Goal: Find specific page/section: Find specific page/section

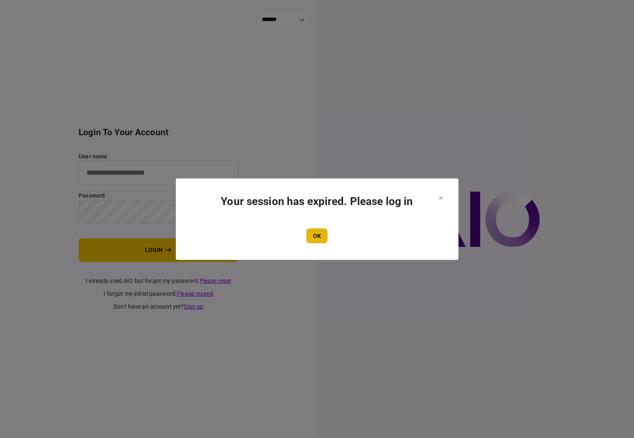
click at [316, 232] on button "OK" at bounding box center [316, 235] width 21 height 15
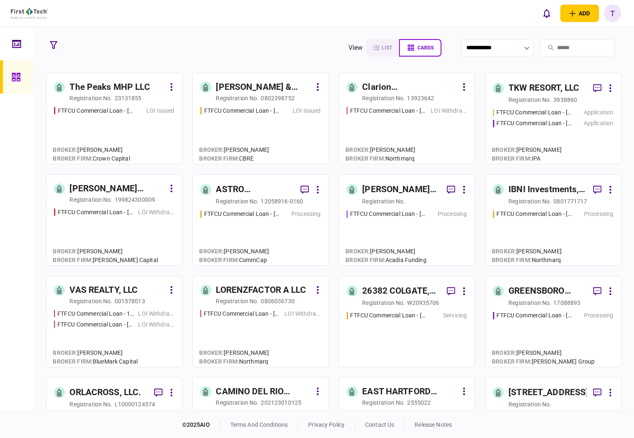
click at [380, 187] on div "[PERSON_NAME] Regency Partners LLC" at bounding box center [401, 189] width 78 height 13
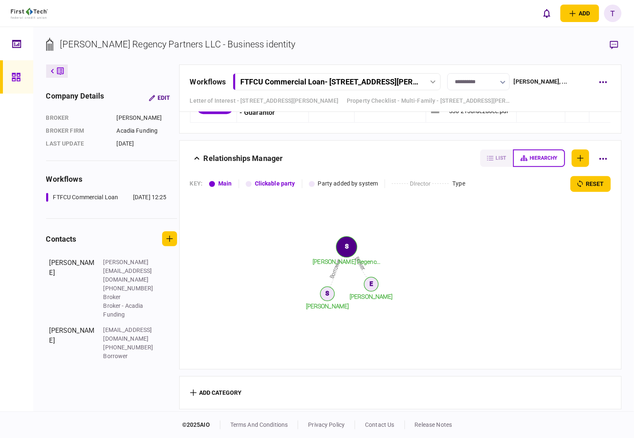
scroll to position [1440, 0]
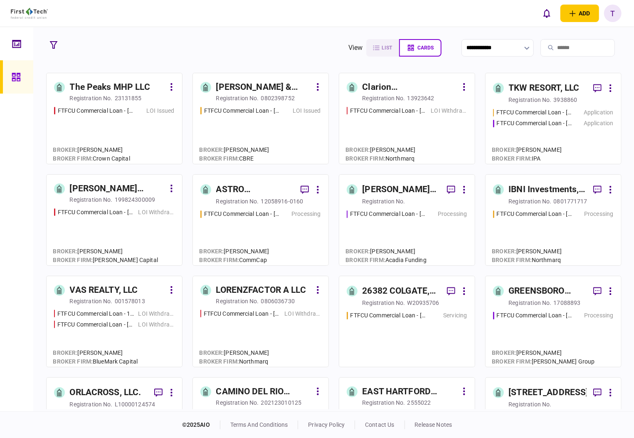
click at [231, 188] on div "ASTRO PROPERTIES LLC" at bounding box center [255, 189] width 78 height 13
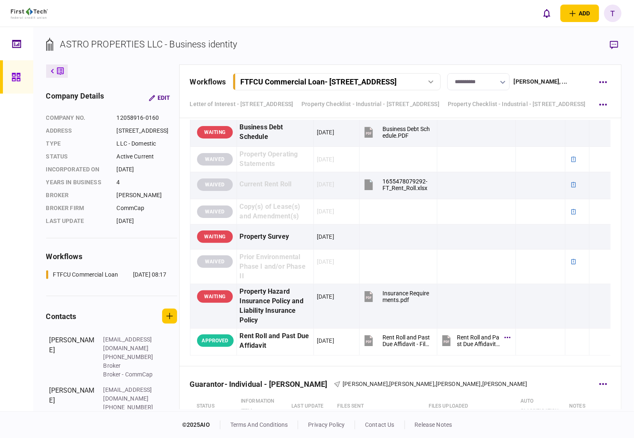
scroll to position [1385, 0]
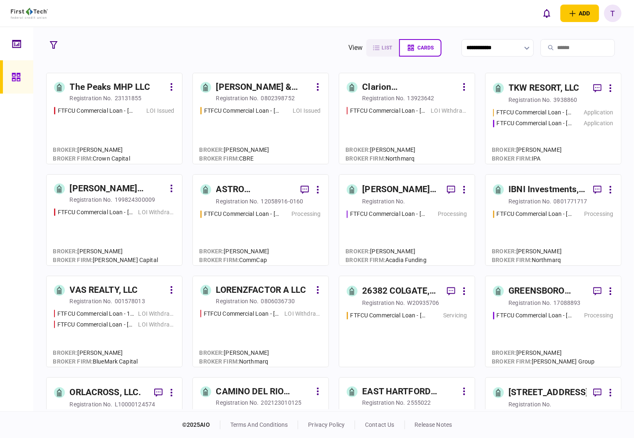
click at [516, 186] on div "IBNI Investments, LLC" at bounding box center [548, 189] width 78 height 13
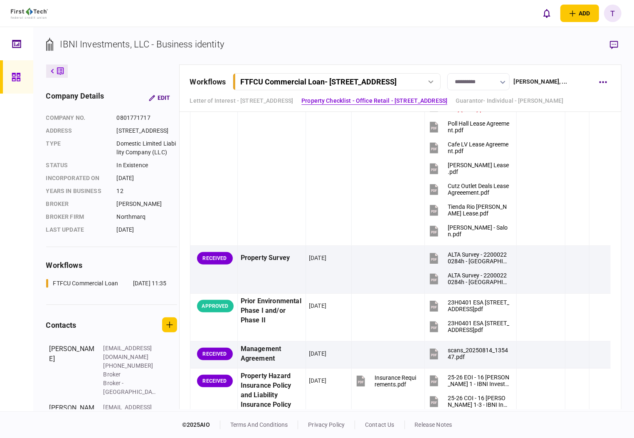
scroll to position [1052, 0]
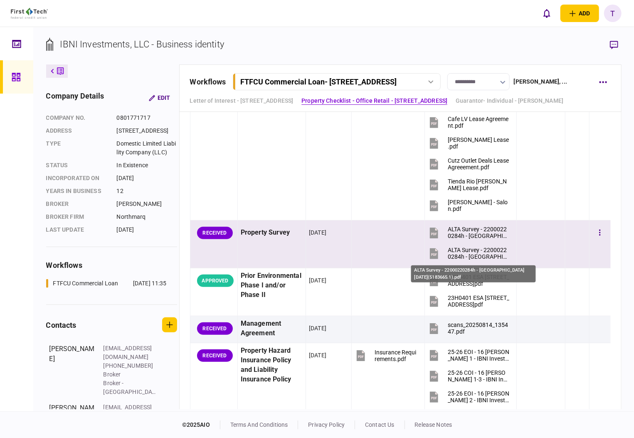
click at [487, 251] on div "ALTA Survey - 22000220284h - [GEOGRAPHIC_DATA] [DATE](5183665.1).pdf" at bounding box center [478, 253] width 62 height 13
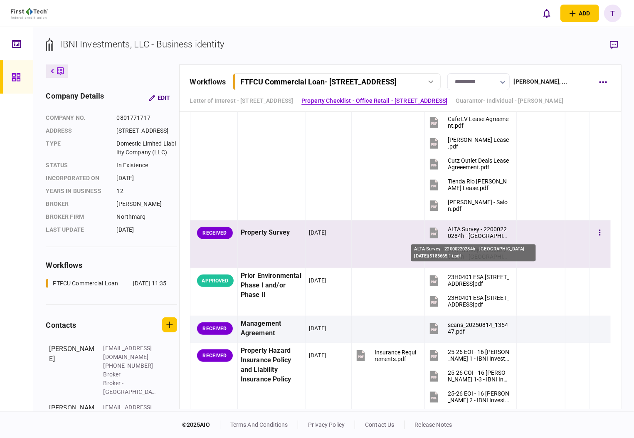
click at [461, 229] on div "ALTA Survey - 22000220284h - [GEOGRAPHIC_DATA] [DATE](5183665.1).pdf" at bounding box center [478, 232] width 62 height 13
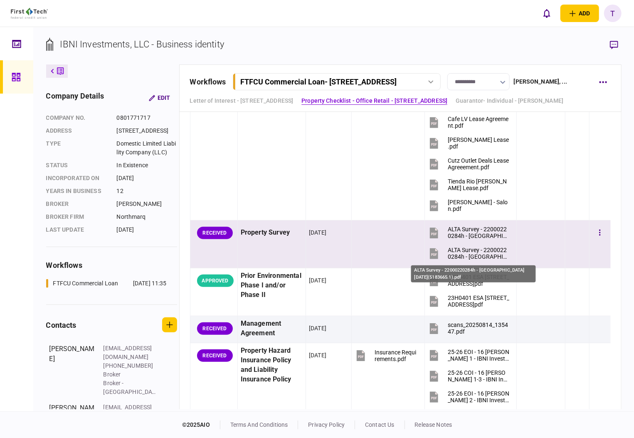
click at [459, 254] on div "ALTA Survey - 22000220284h - [GEOGRAPHIC_DATA] [DATE](5183665.1).pdf" at bounding box center [478, 253] width 62 height 13
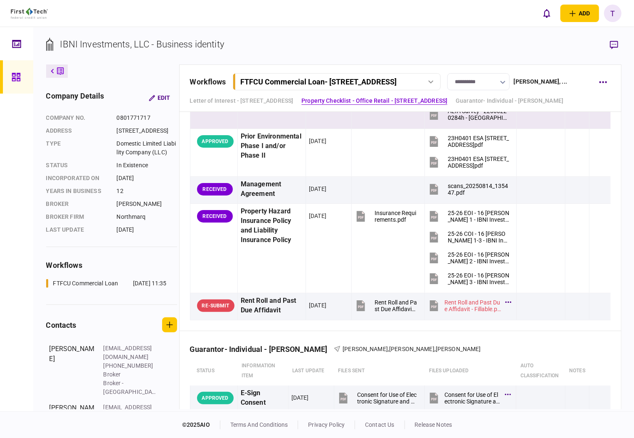
scroll to position [1219, 0]
